Goal: Information Seeking & Learning: Understand process/instructions

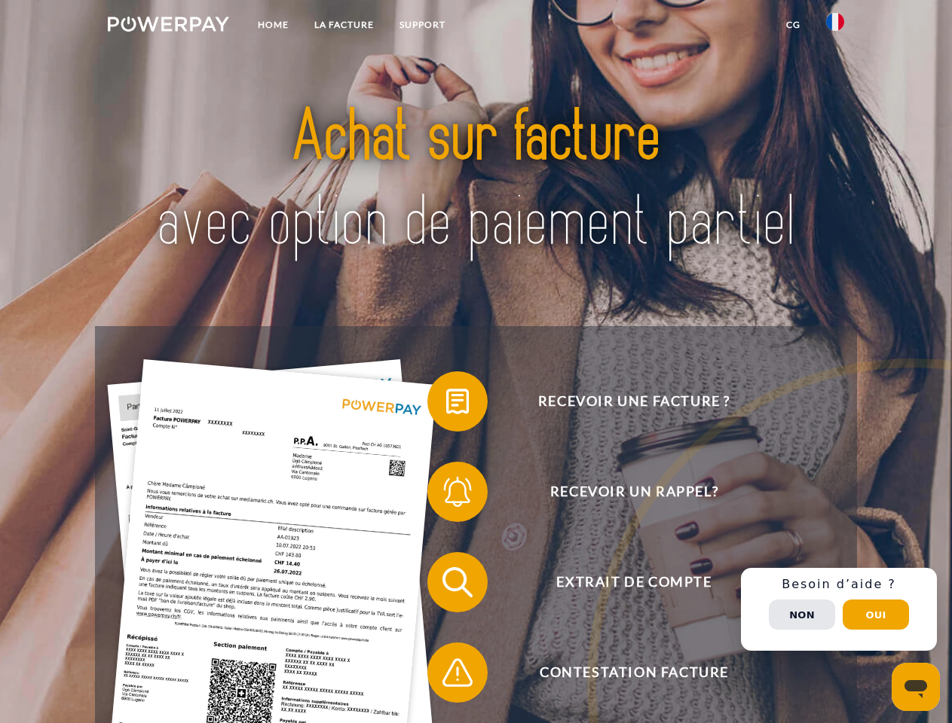
click at [168, 26] on img at bounding box center [168, 24] width 121 height 15
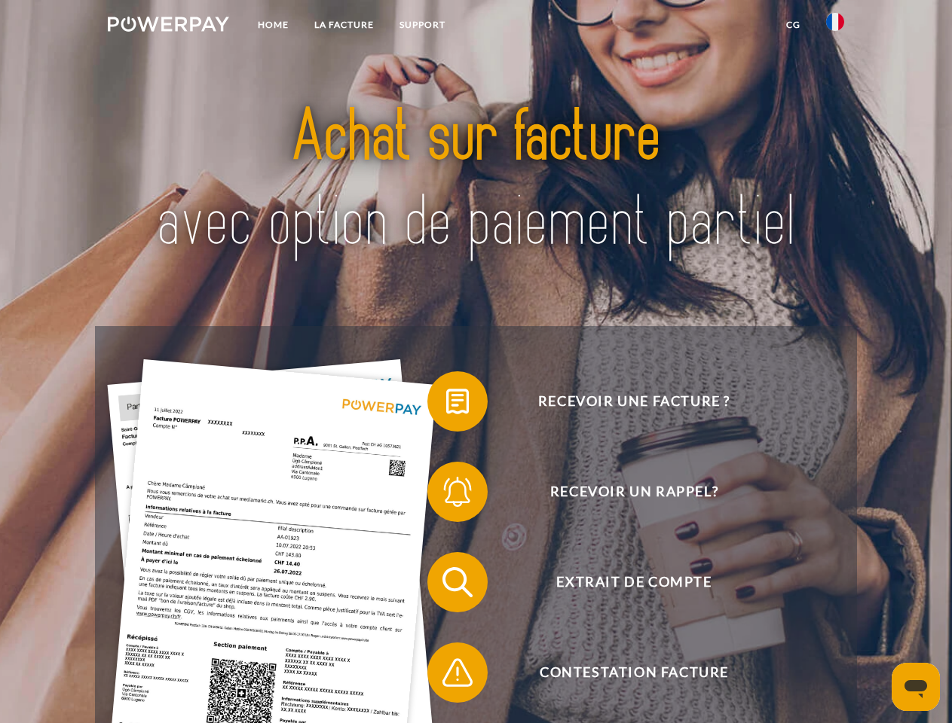
click at [835, 26] on img at bounding box center [835, 22] width 18 height 18
click at [793, 25] on link "CG" at bounding box center [793, 24] width 40 height 27
click at [446, 405] on span at bounding box center [434, 401] width 75 height 75
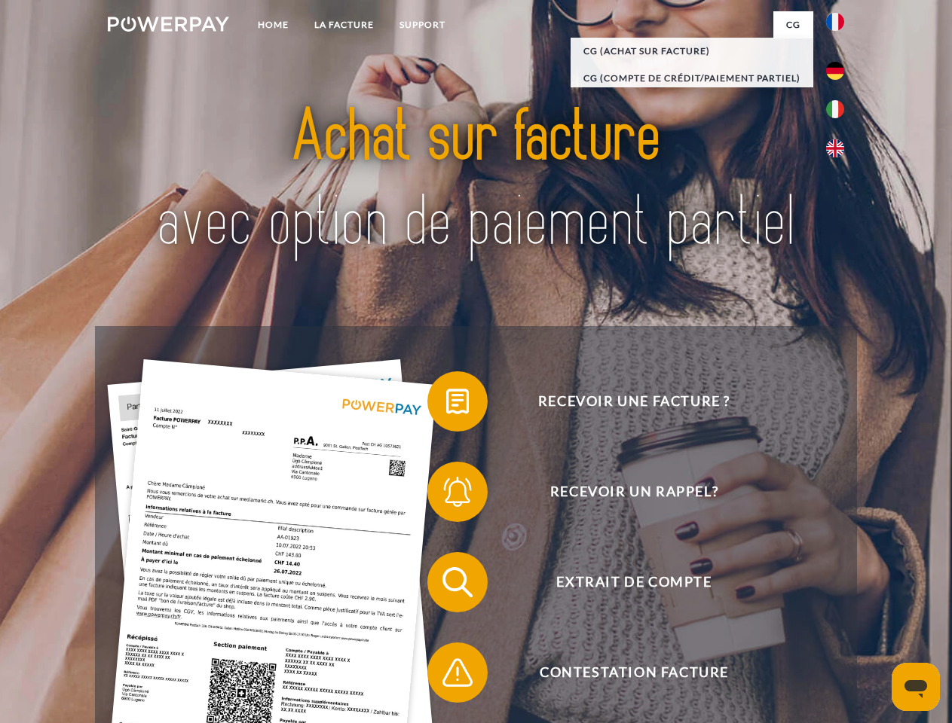
click at [446, 495] on div "Recevoir une facture ? Recevoir un rappel? Extrait de compte retour" at bounding box center [475, 627] width 761 height 603
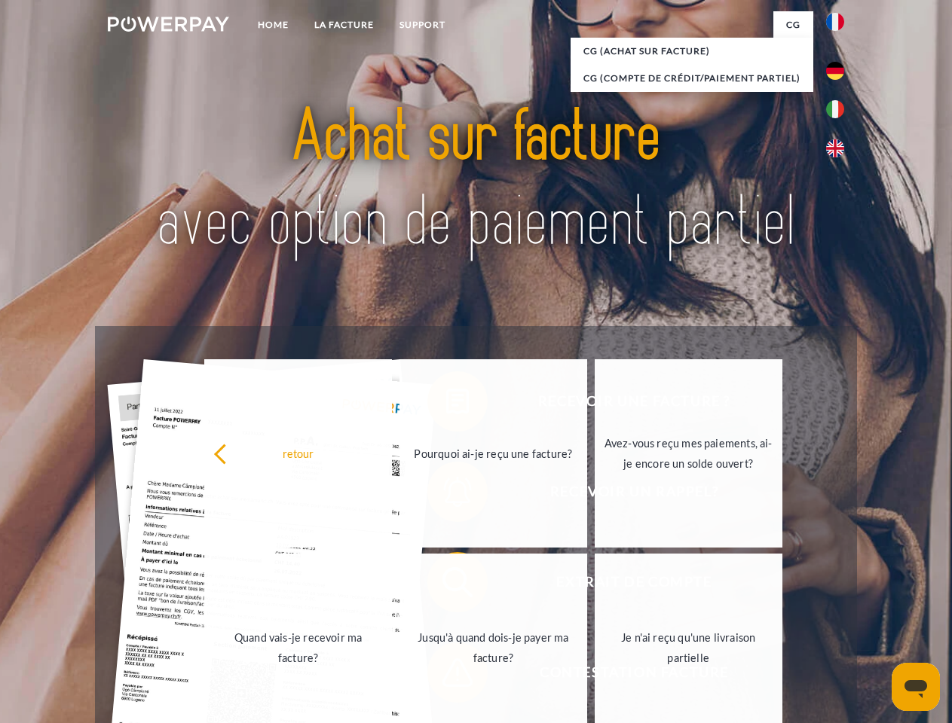
click at [446, 586] on link "Jusqu'à quand dois-je payer ma facture?" at bounding box center [493, 648] width 188 height 188
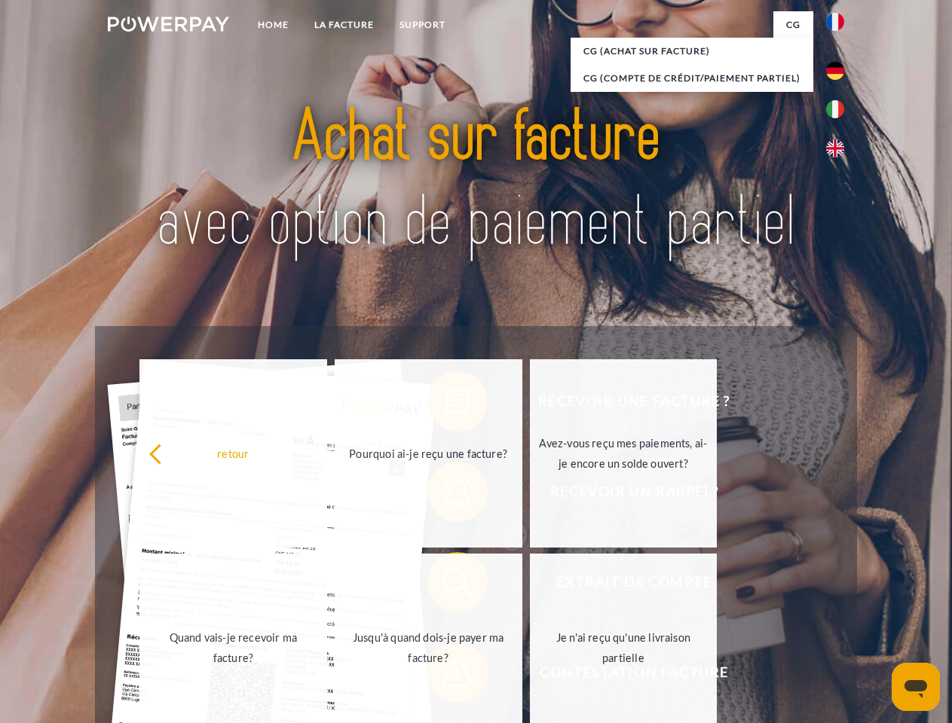
click at [446, 676] on span at bounding box center [434, 672] width 75 height 75
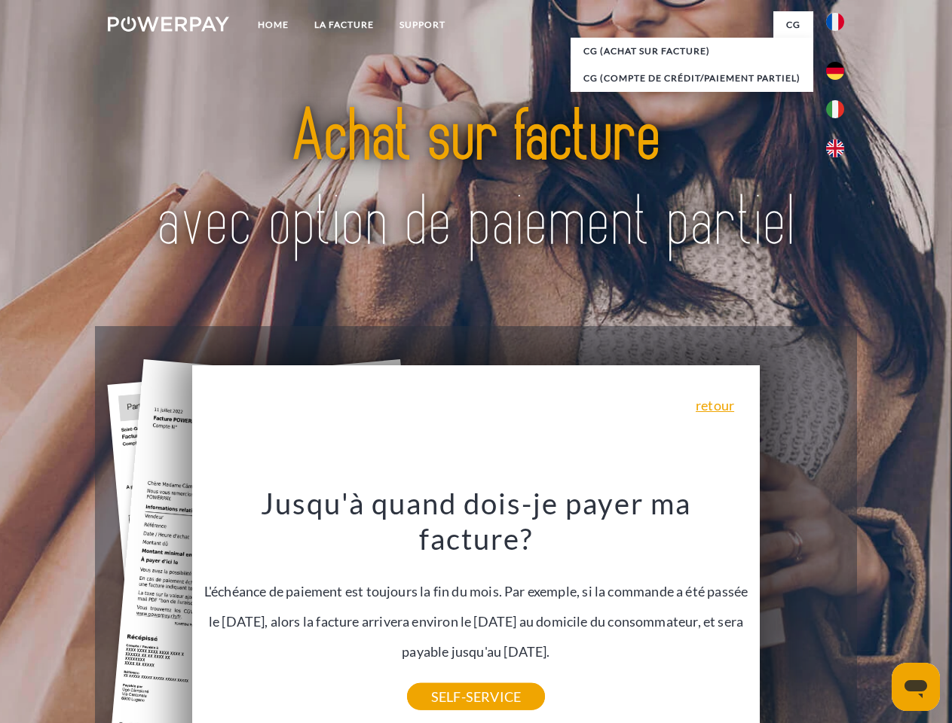
click at [839, 610] on div "Recevoir une facture ? Recevoir un rappel? Extrait de compte retour" at bounding box center [475, 627] width 761 height 603
click at [802, 613] on span "Extrait de compte" at bounding box center [633, 582] width 369 height 60
click at [876, 615] on header "Home LA FACTURE Support" at bounding box center [476, 520] width 952 height 1041
